Goal: Task Accomplishment & Management: Complete application form

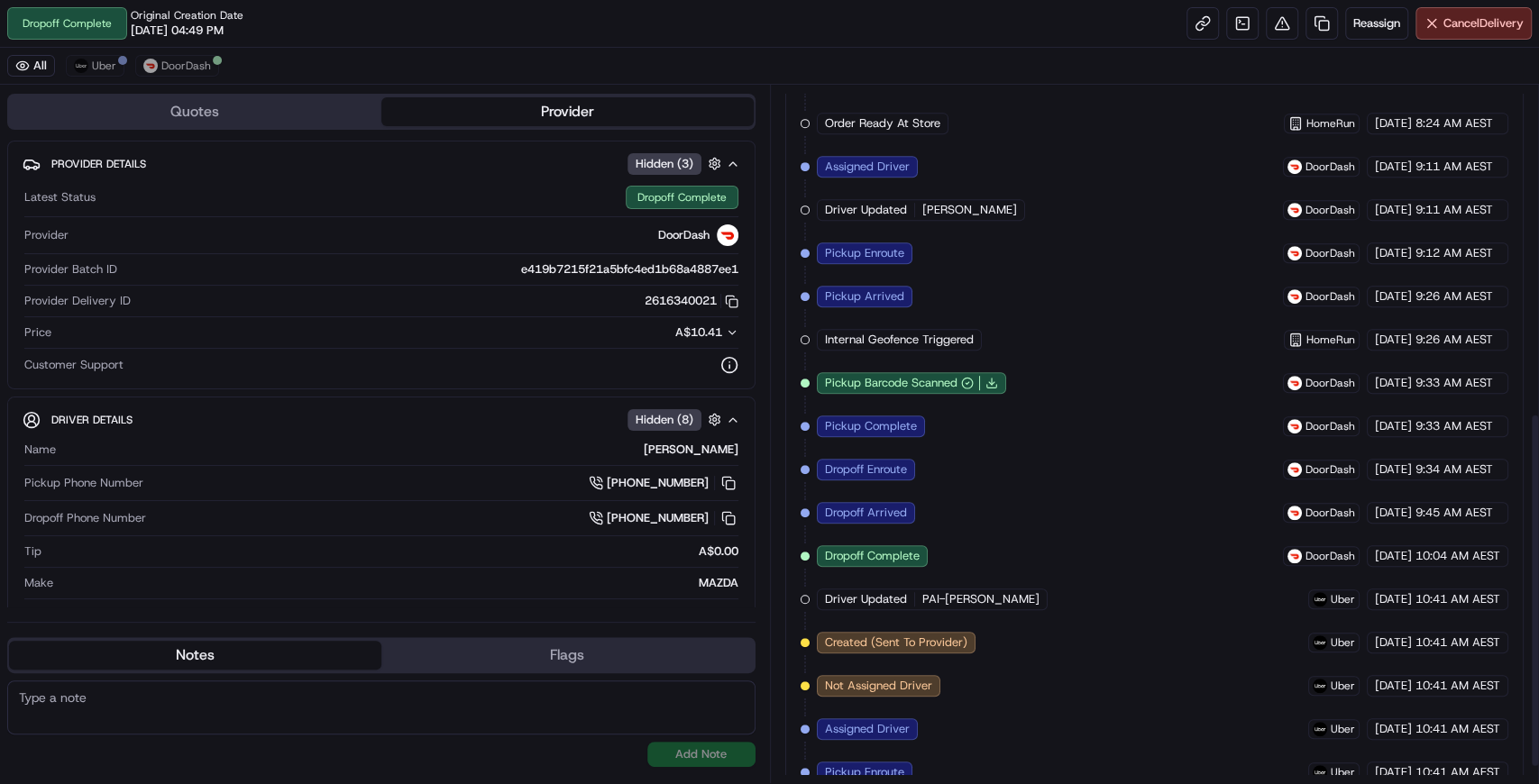
scroll to position [675, 0]
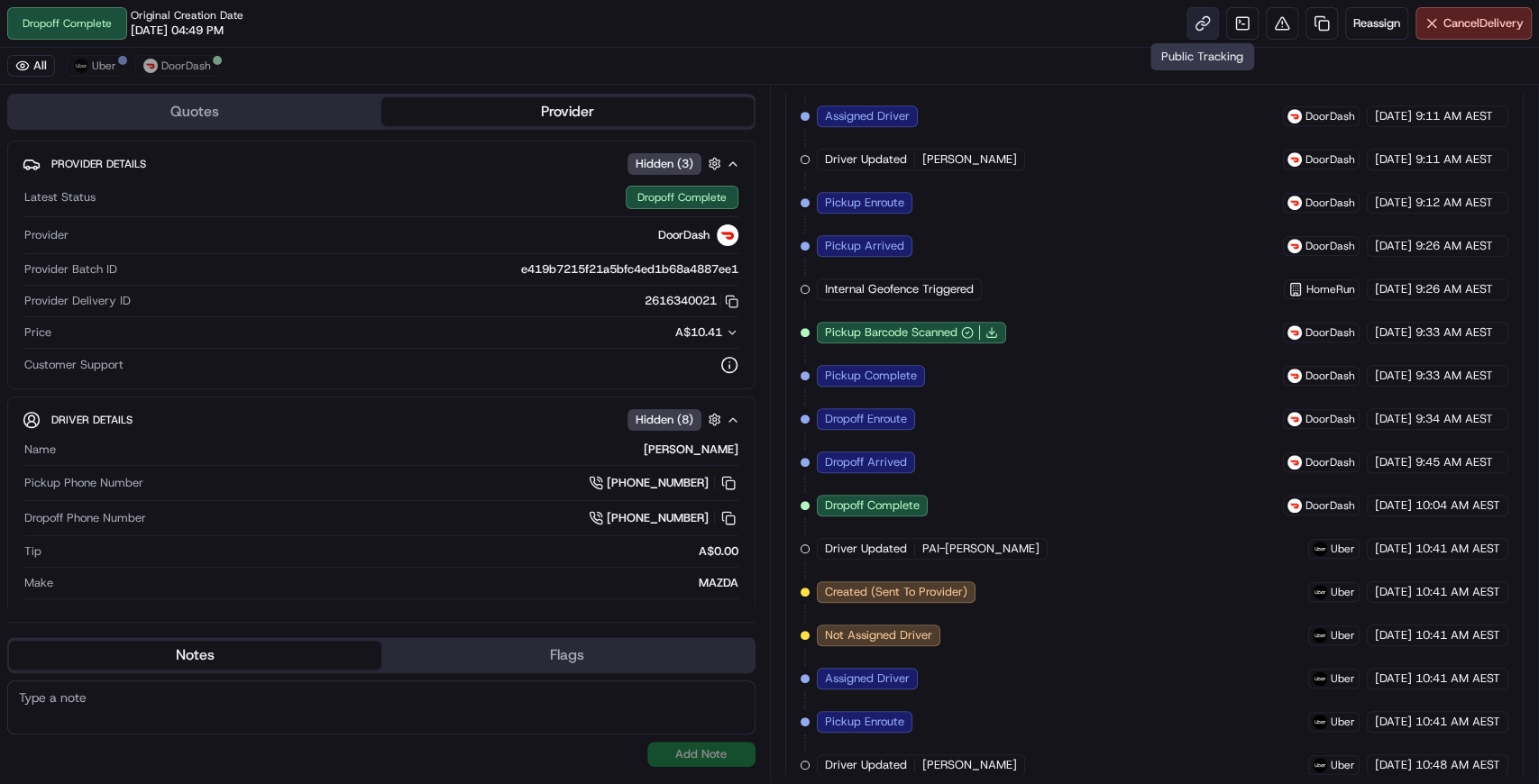
click at [1192, 26] on link at bounding box center [1203, 24] width 32 height 32
click at [92, 65] on span "Uber" at bounding box center [105, 66] width 25 height 14
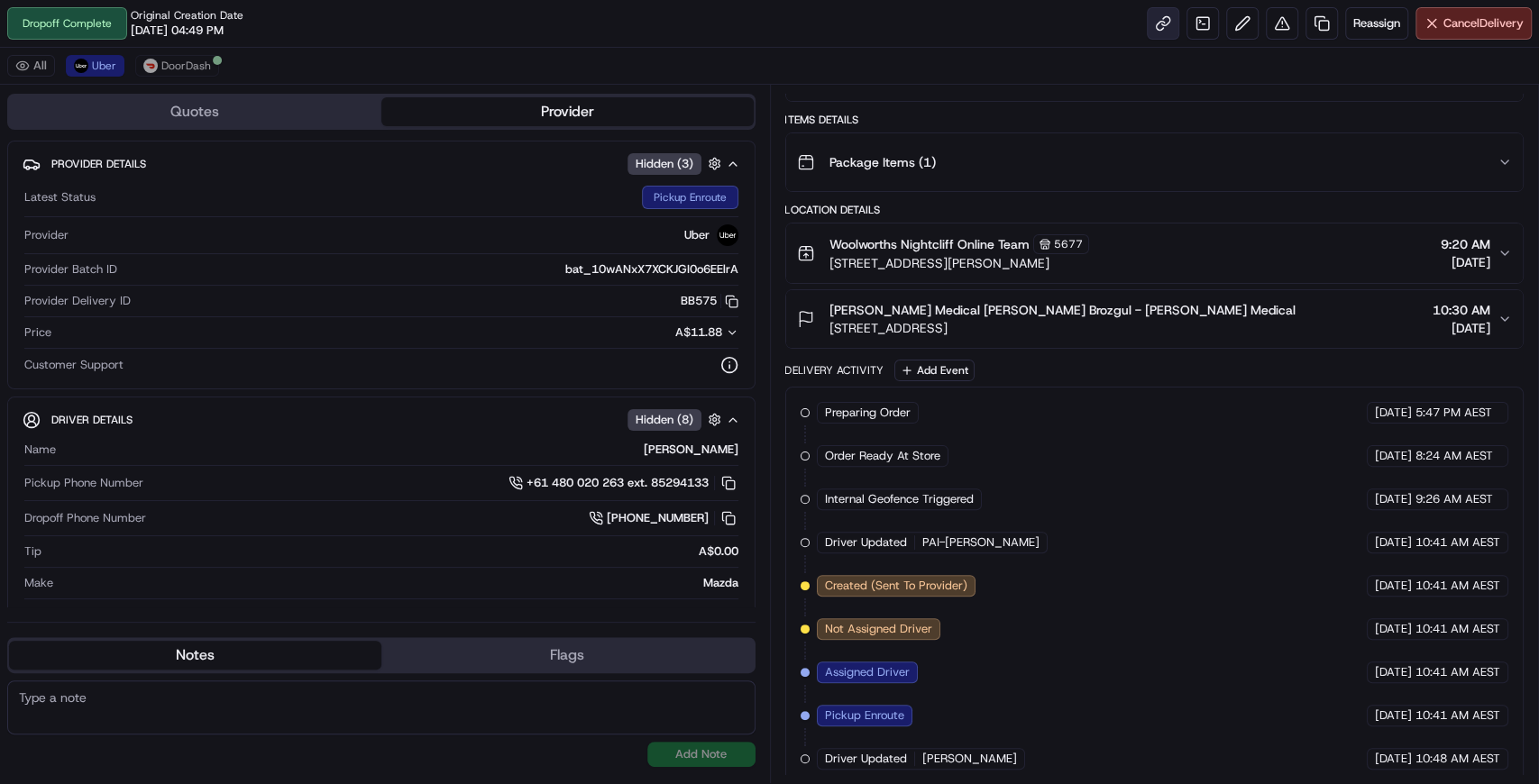
click at [1164, 26] on link at bounding box center [1163, 24] width 32 height 32
click at [1315, 24] on link at bounding box center [1322, 24] width 32 height 32
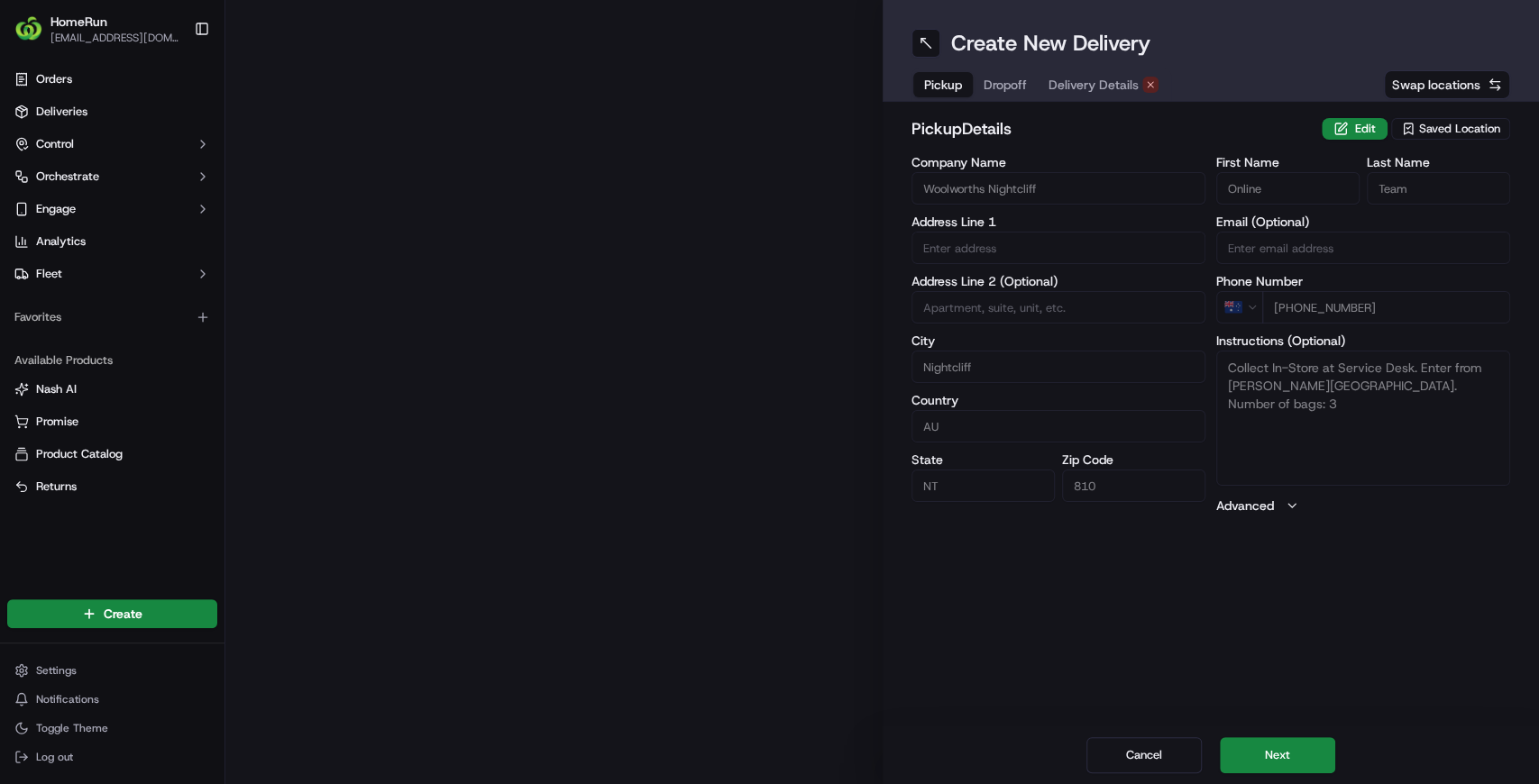
type input "159 Dick Ward Drive"
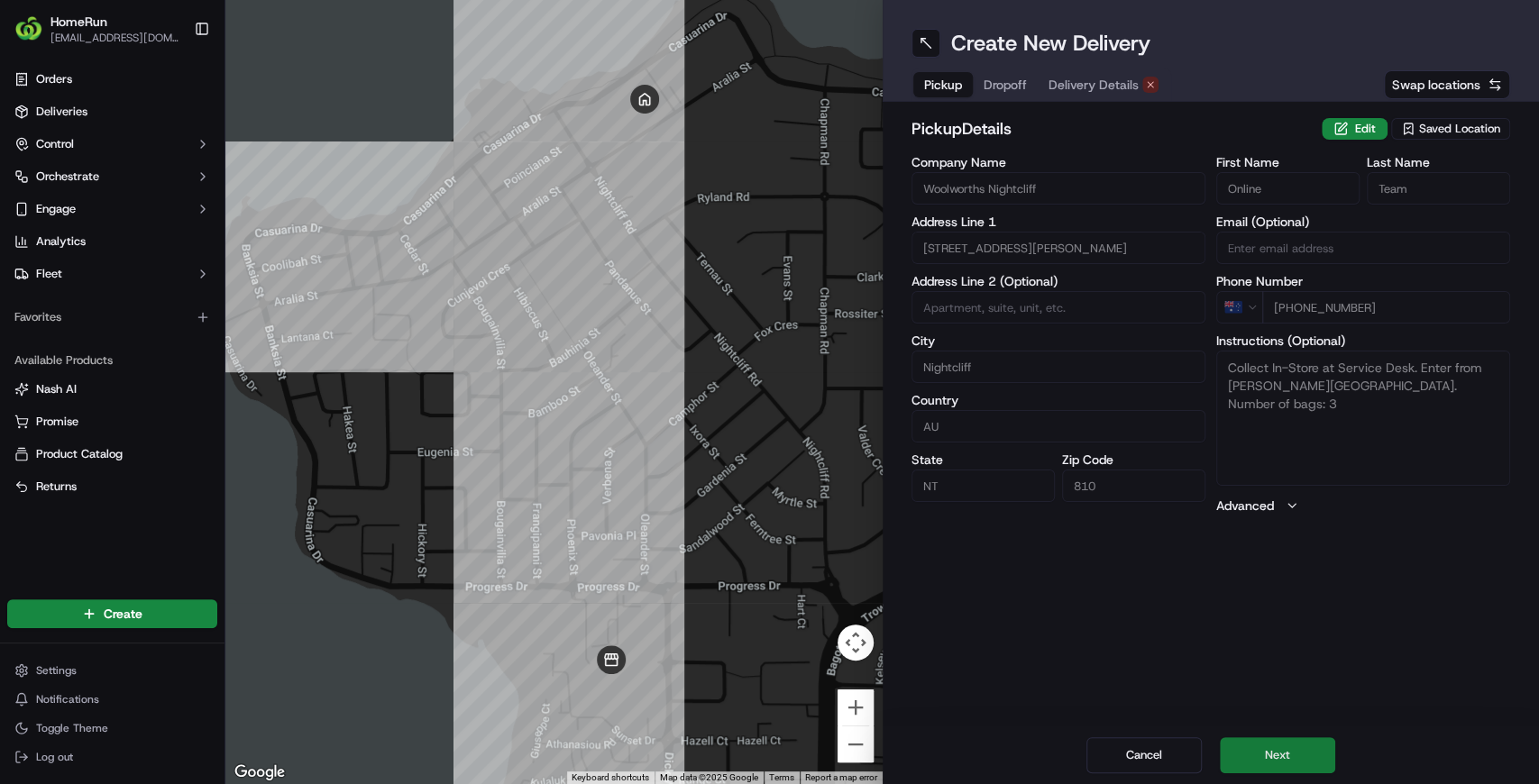
click at [1269, 746] on button "Next" at bounding box center [1277, 755] width 115 height 36
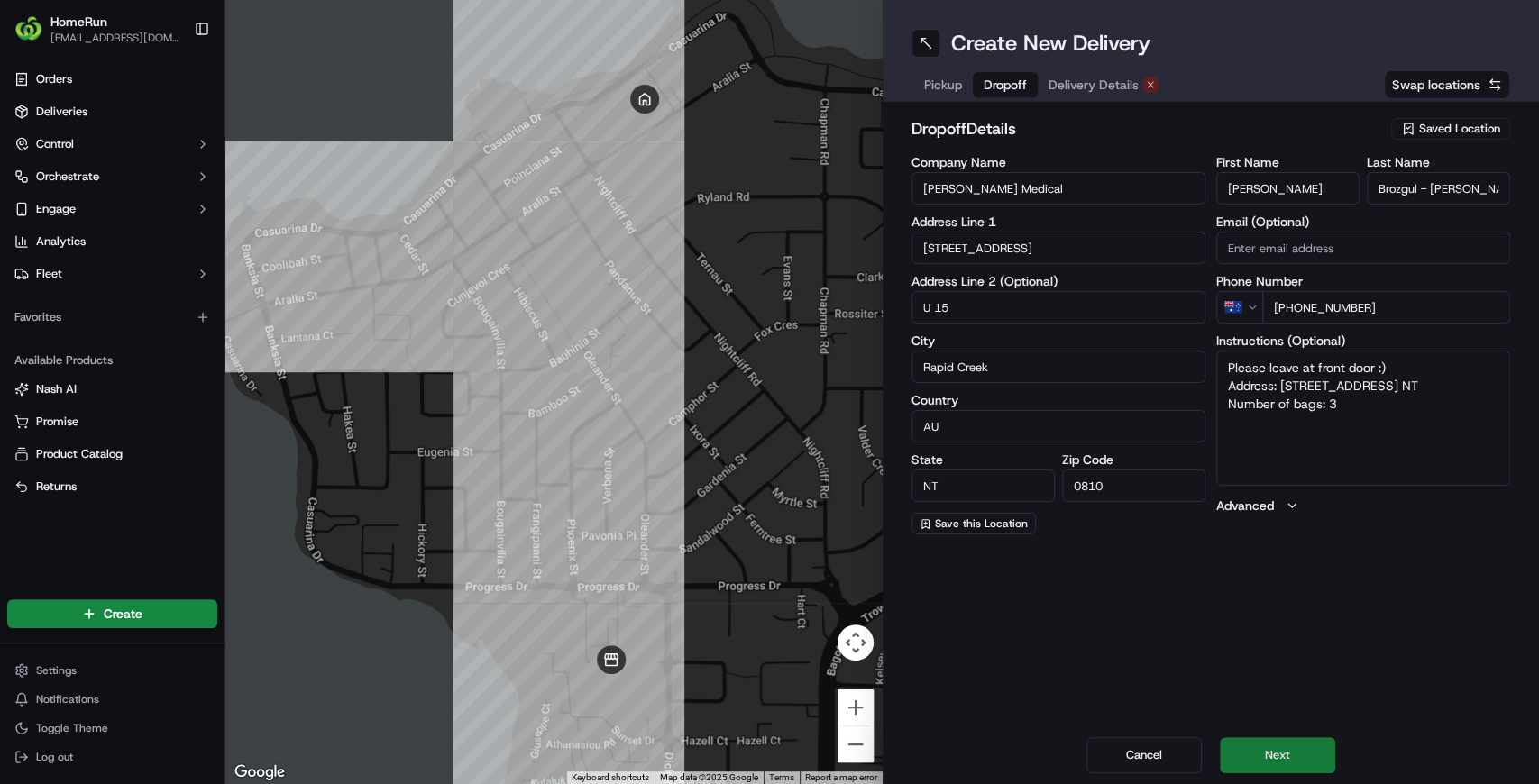
click at [1295, 764] on button "Next" at bounding box center [1277, 755] width 115 height 36
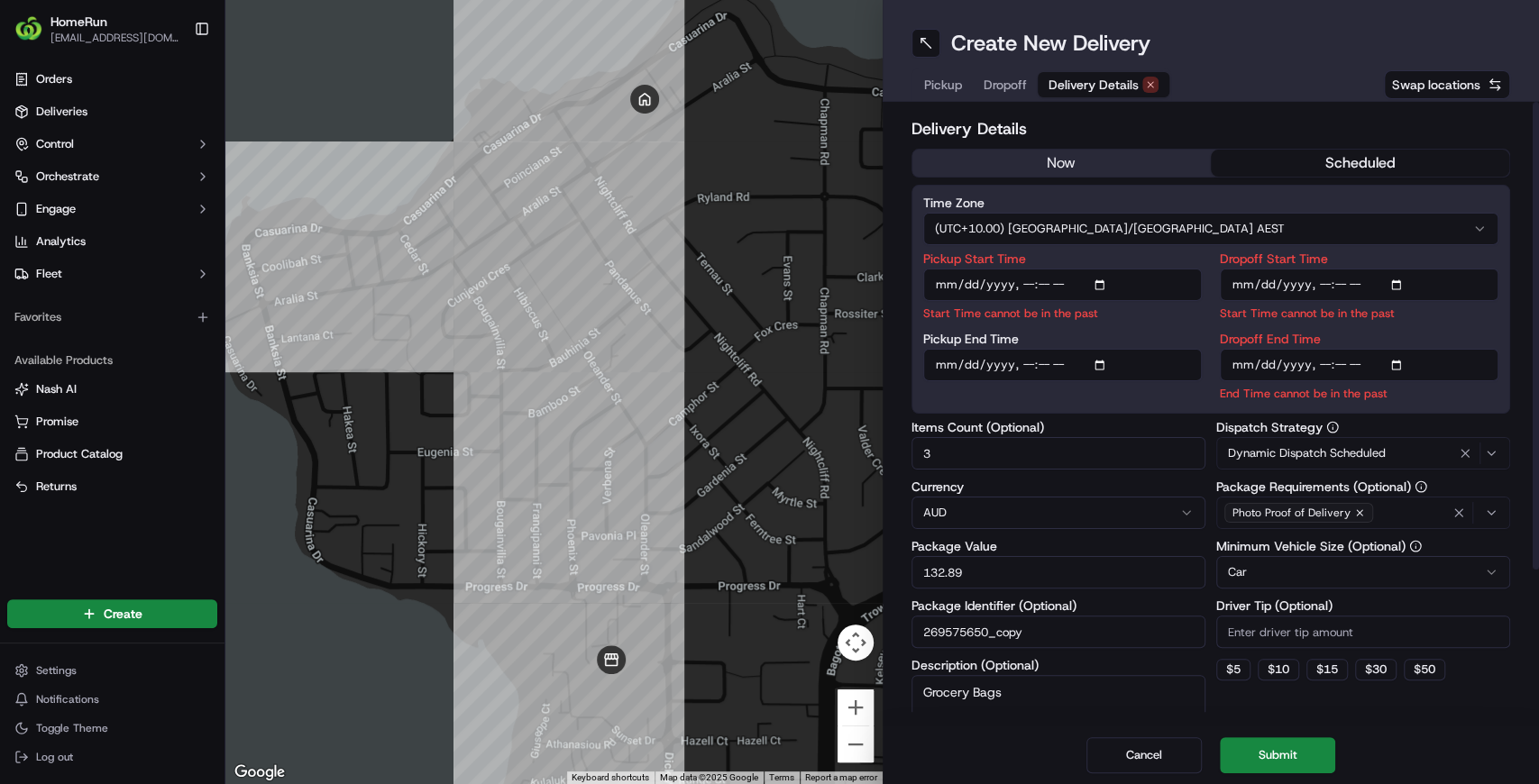
click at [1050, 157] on button "now" at bounding box center [1062, 163] width 299 height 27
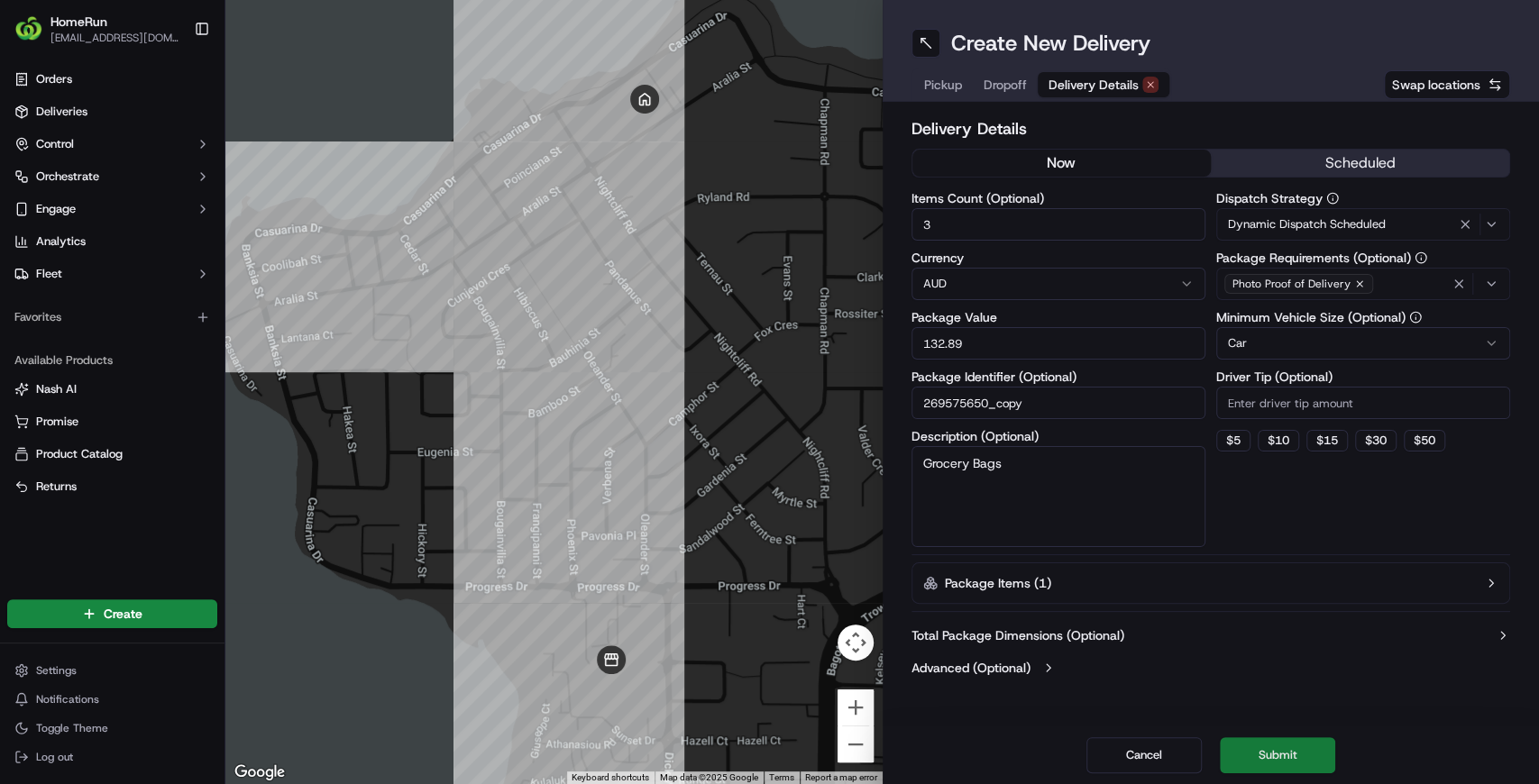
click at [1287, 760] on button "Submit" at bounding box center [1277, 755] width 115 height 36
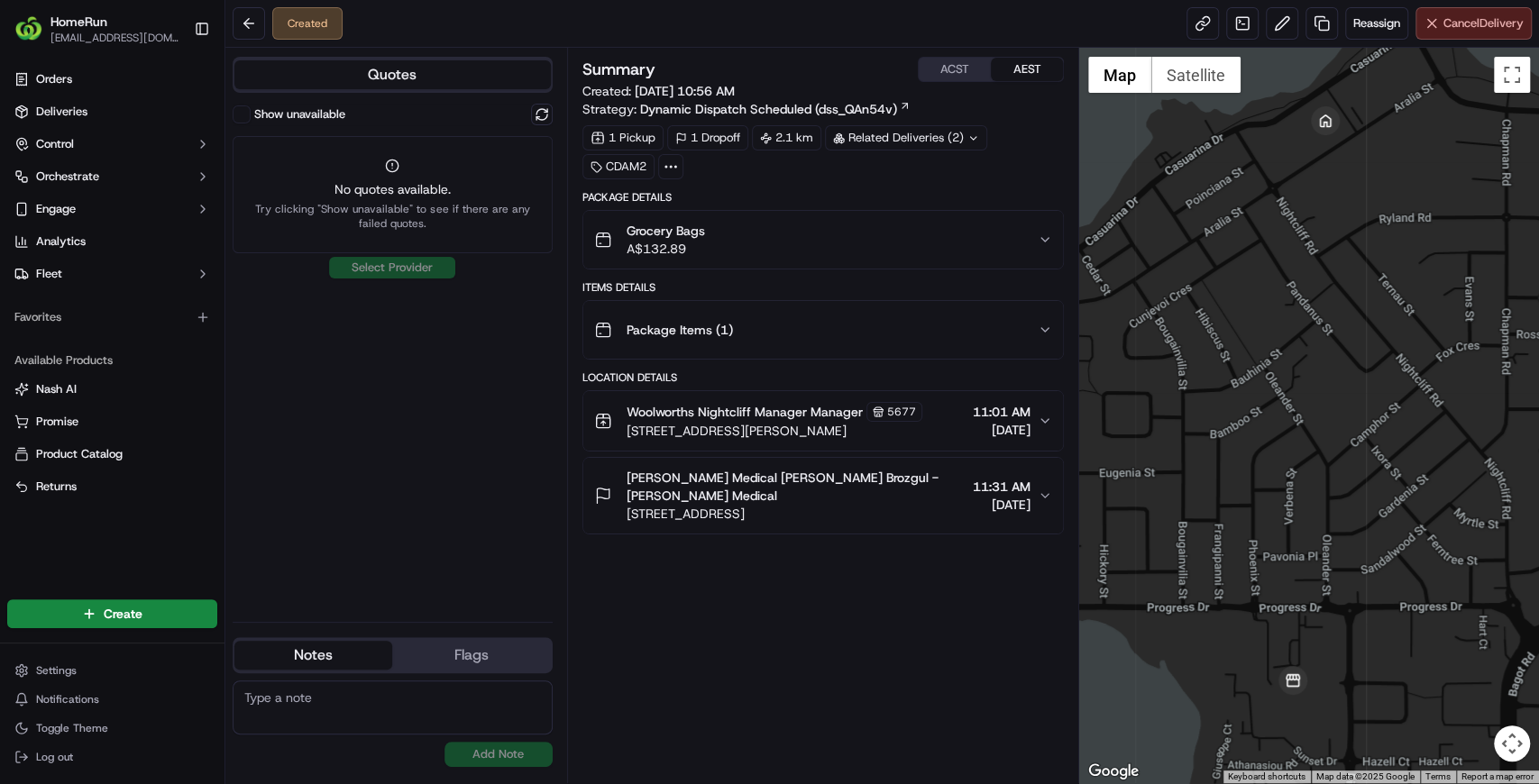
click at [1456, 29] on button "Cancel Delivery" at bounding box center [1473, 24] width 116 height 32
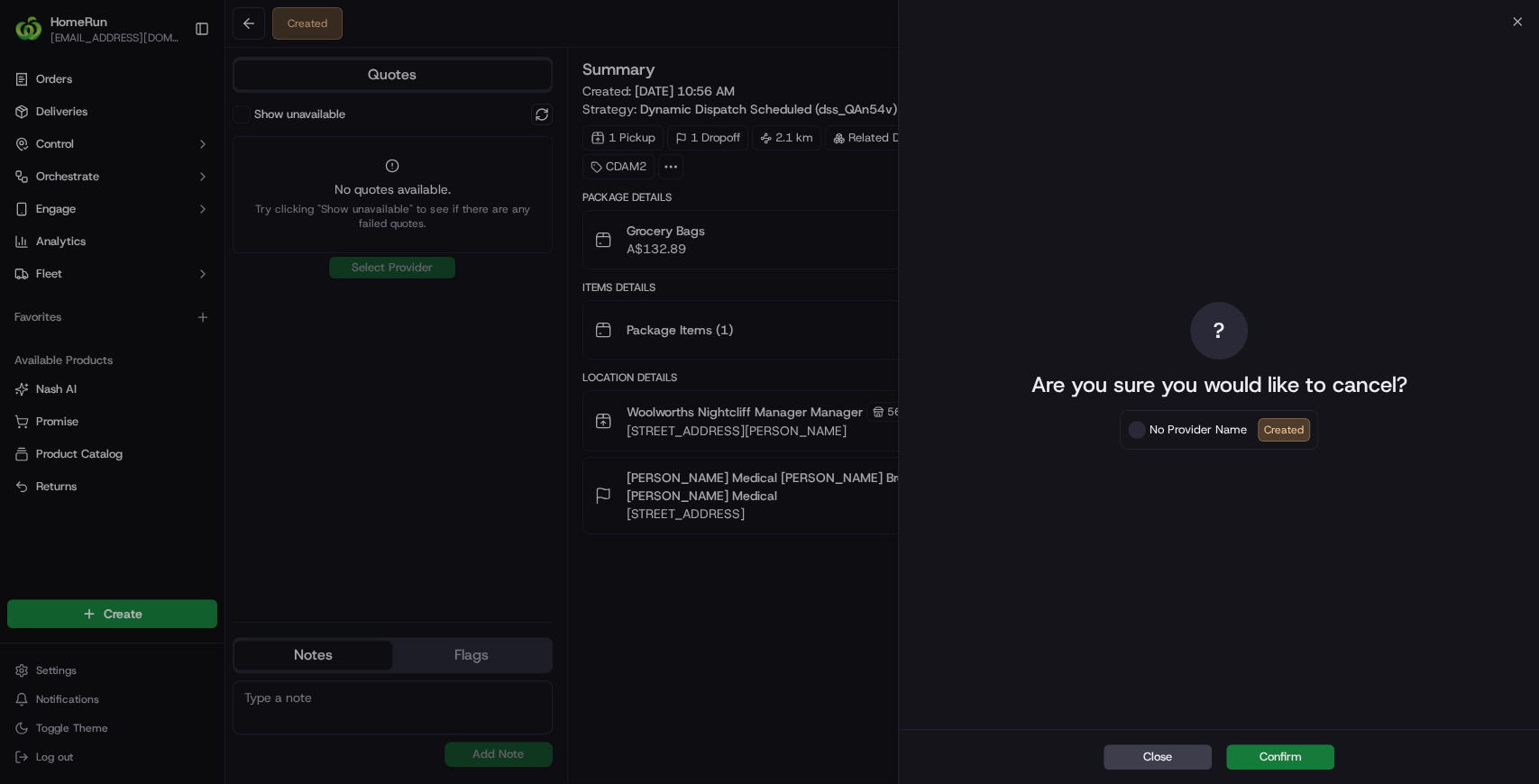
click at [1318, 761] on button "Confirm" at bounding box center [1280, 757] width 109 height 26
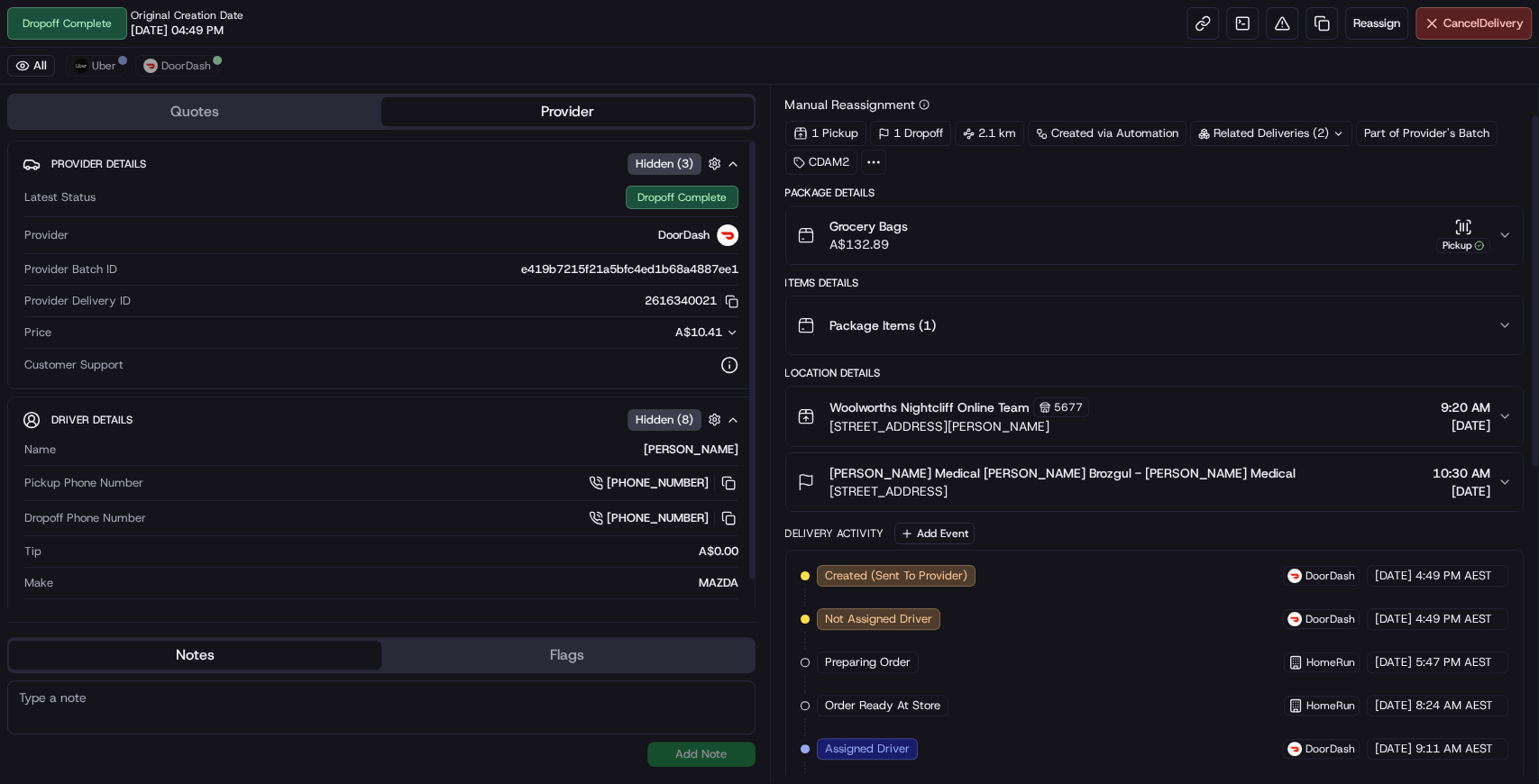
scroll to position [60, 0]
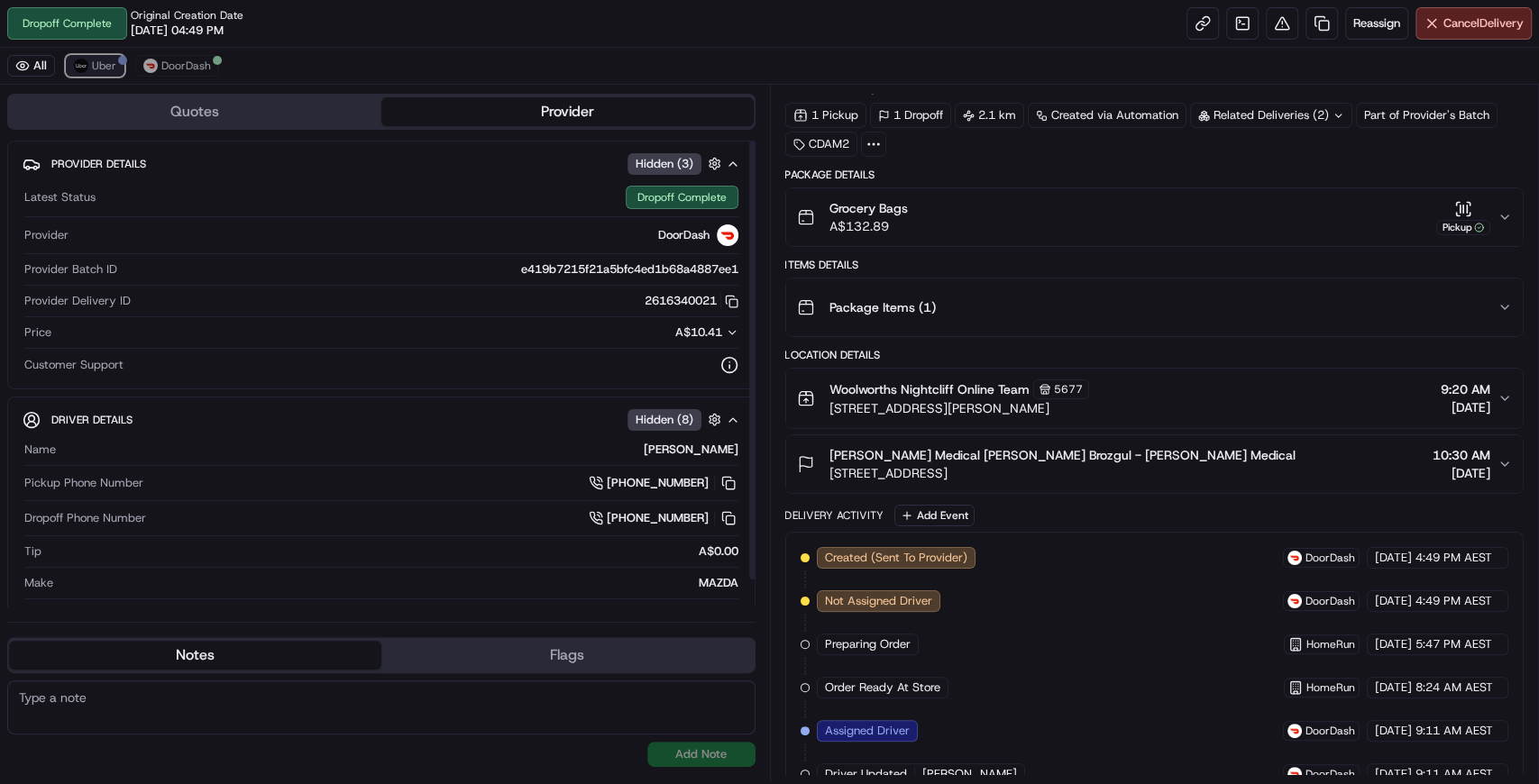
click at [82, 65] on img at bounding box center [81, 66] width 14 height 14
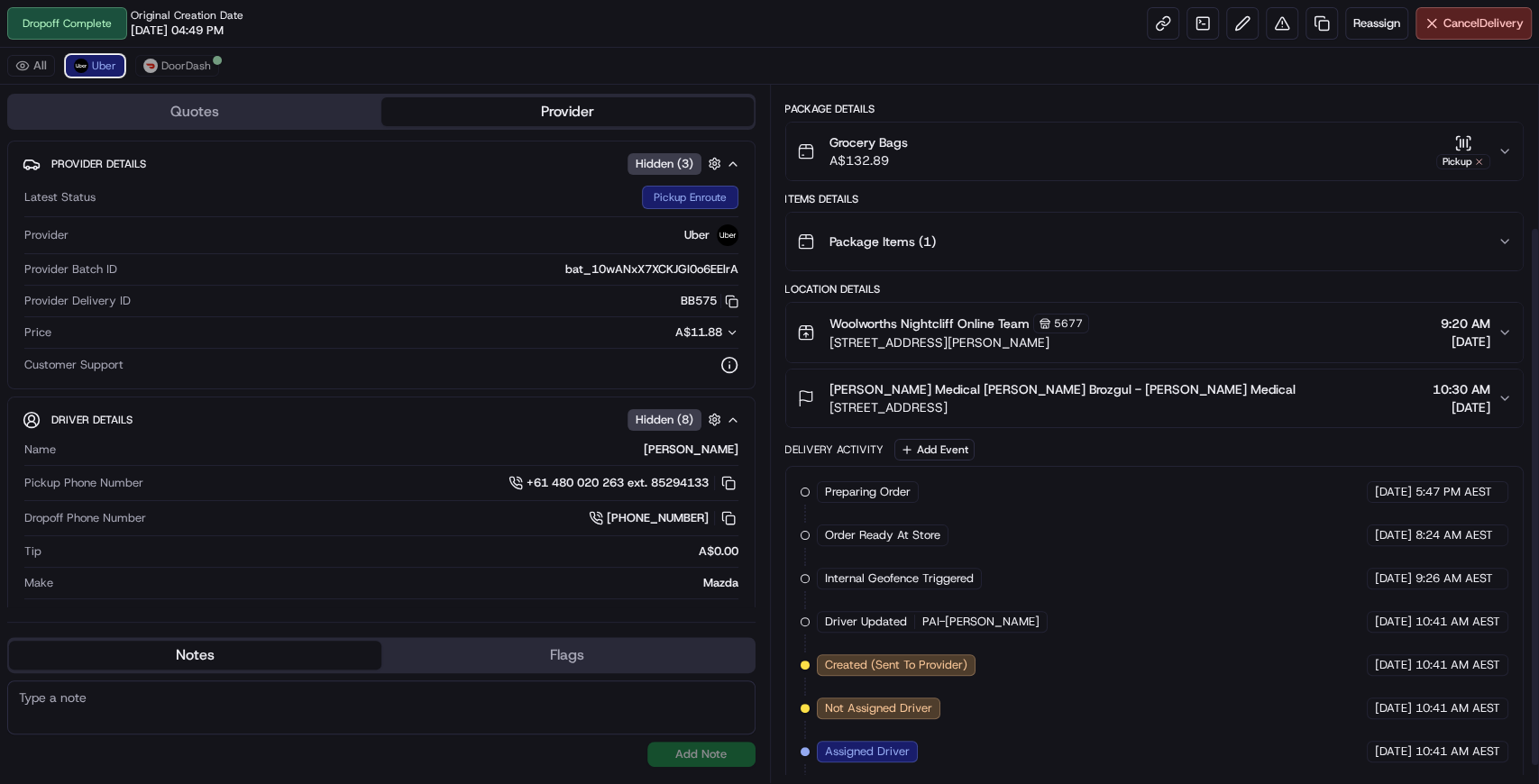
scroll to position [205, 0]
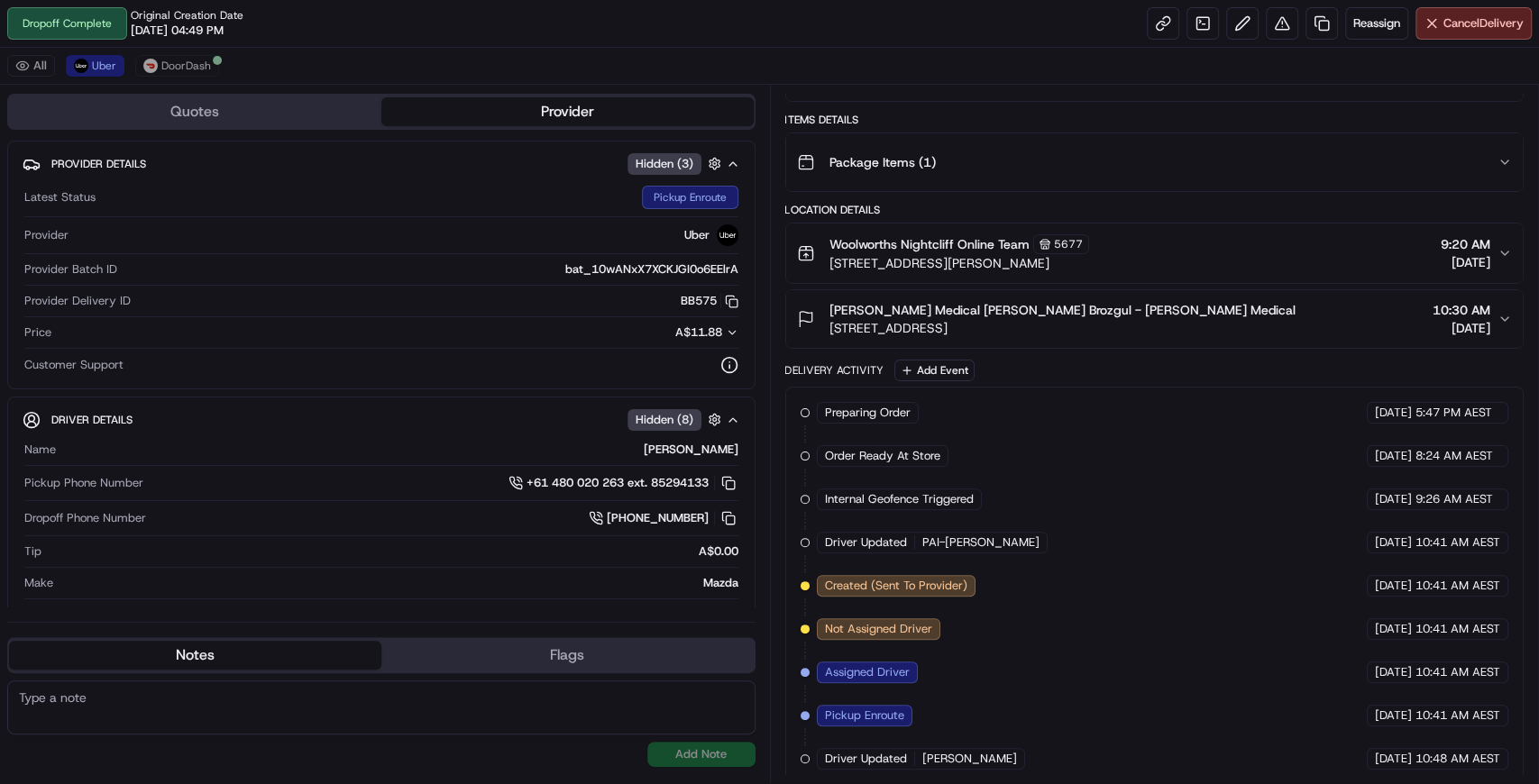
click at [1431, 751] on span "10:48 AM AEST" at bounding box center [1457, 758] width 85 height 16
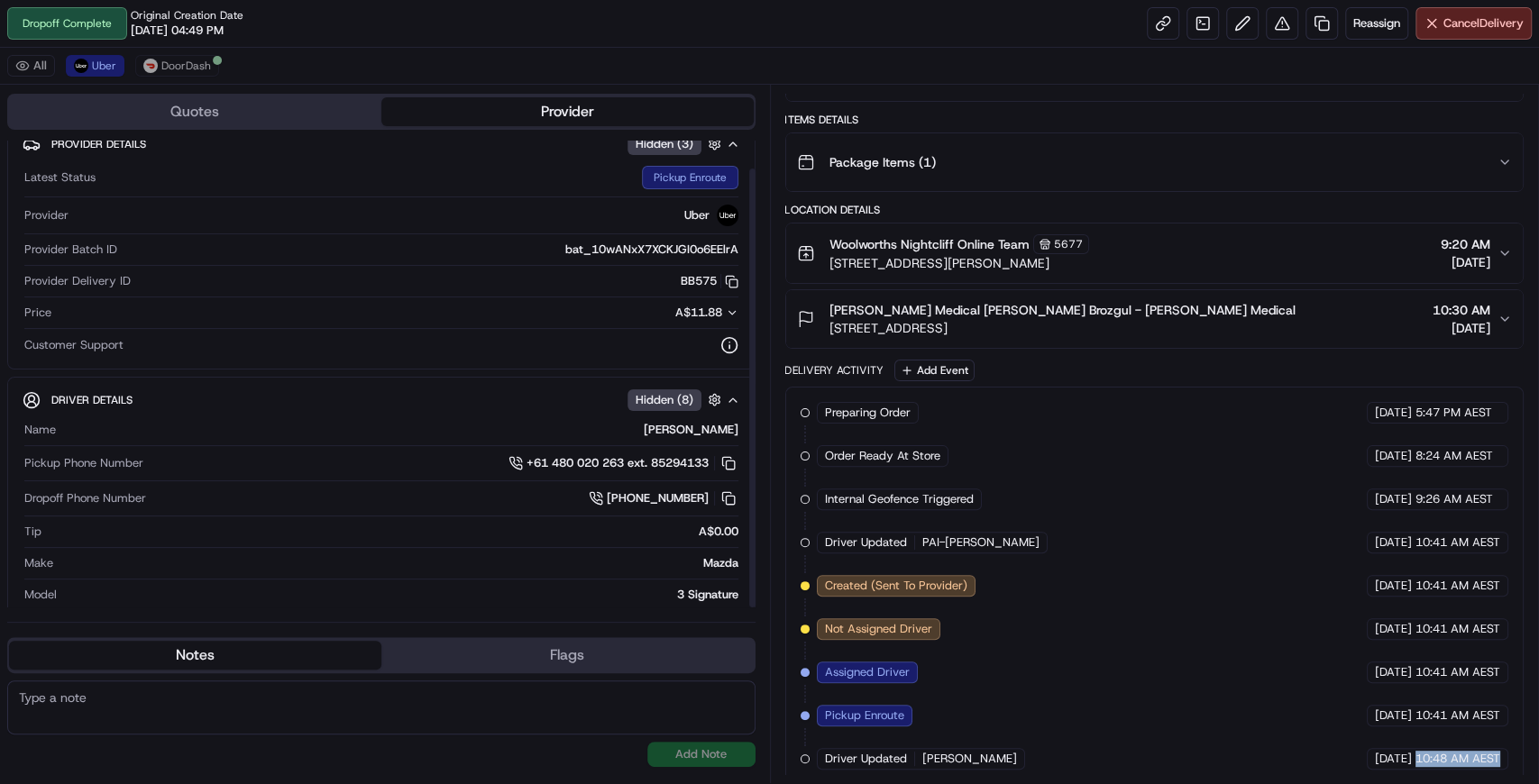
scroll to position [29, 0]
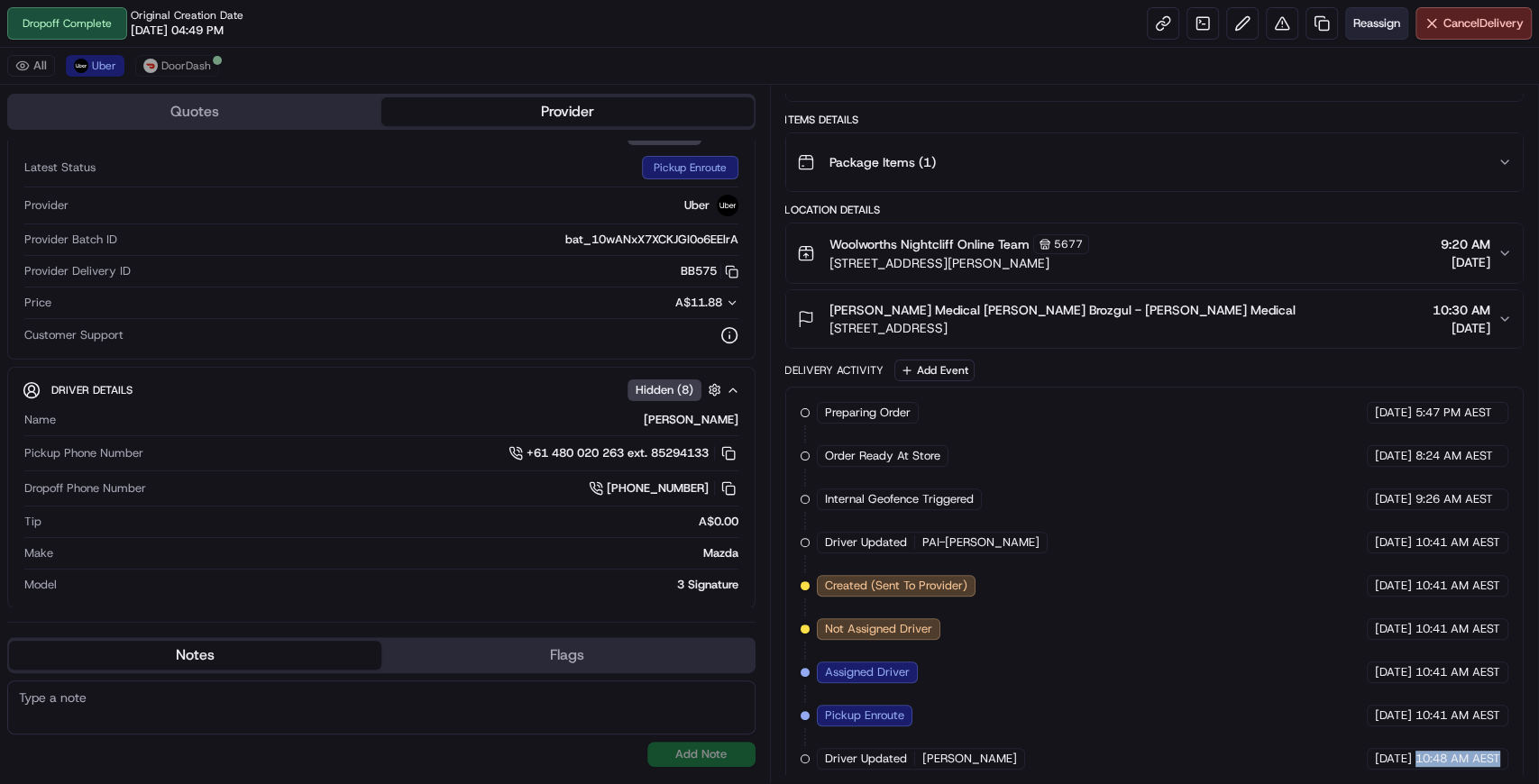
click at [1360, 27] on span "Reassign" at bounding box center [1376, 23] width 47 height 16
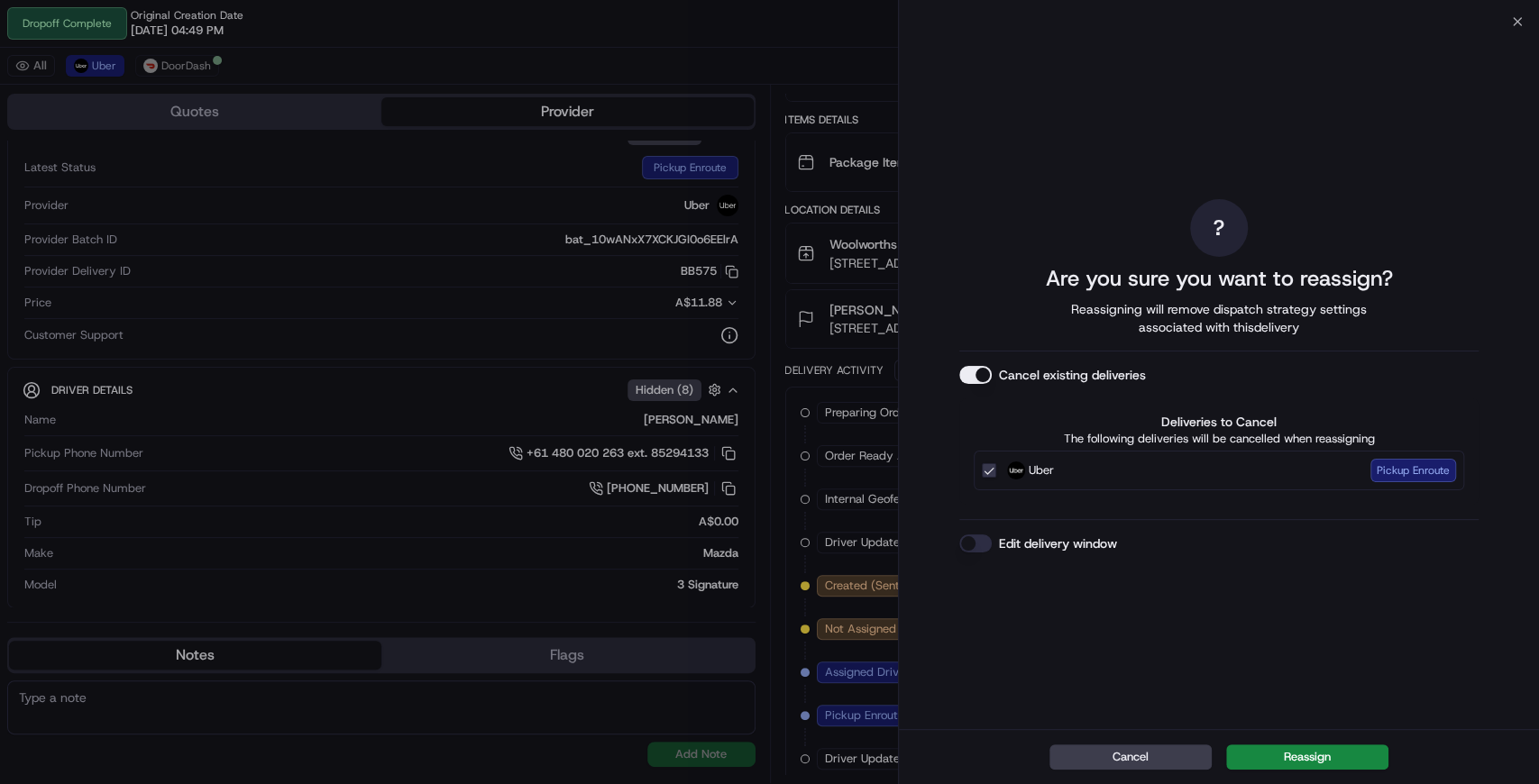
click at [1076, 586] on div "? Are you sure you want to reassign? Reassigning will remove dispatch strategy …" at bounding box center [1219, 376] width 520 height 700
click at [1511, 18] on icon "button" at bounding box center [1517, 21] width 14 height 14
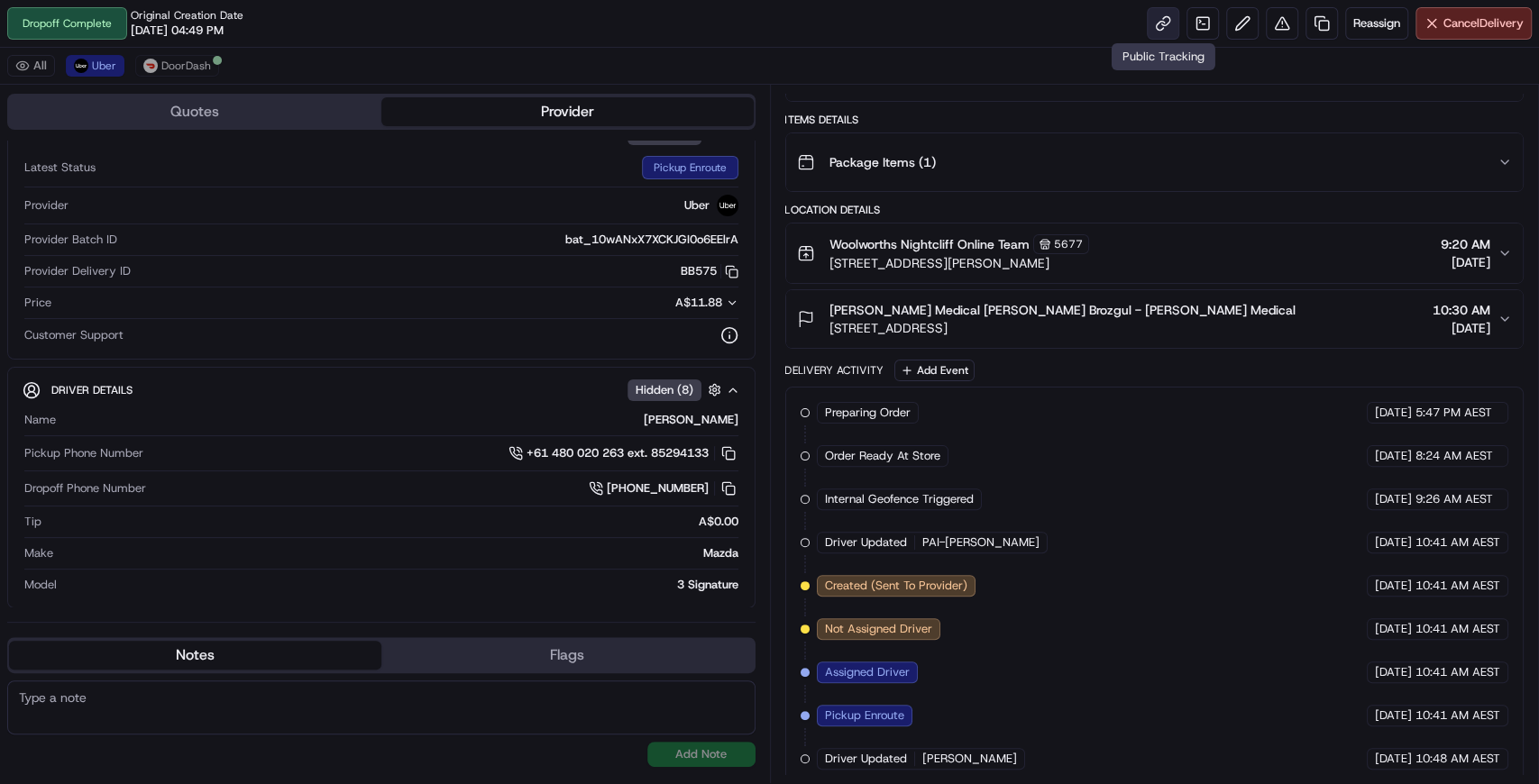
click at [1161, 24] on link at bounding box center [1163, 24] width 32 height 32
